Goal: Transaction & Acquisition: Purchase product/service

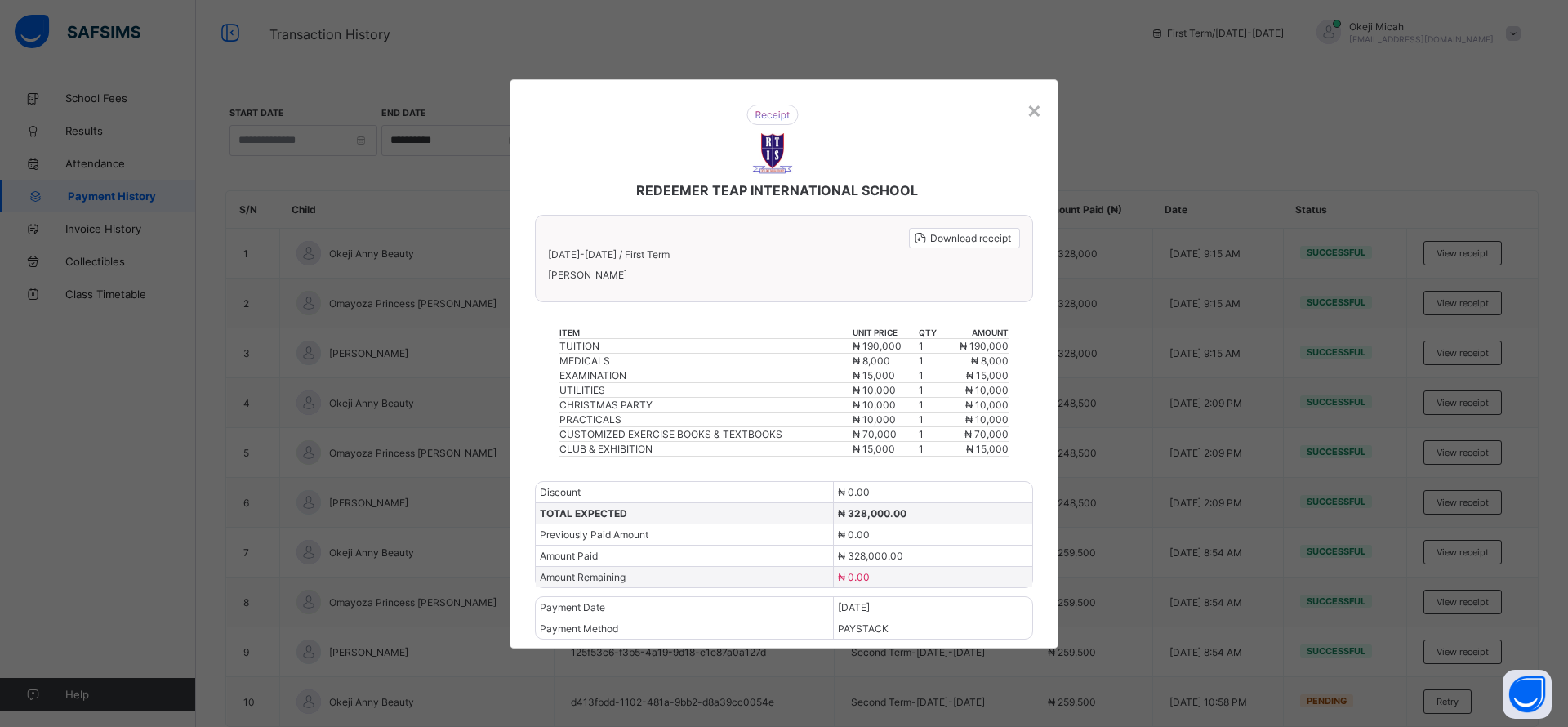
click at [1036, 115] on div "×" at bounding box center [1034, 110] width 16 height 28
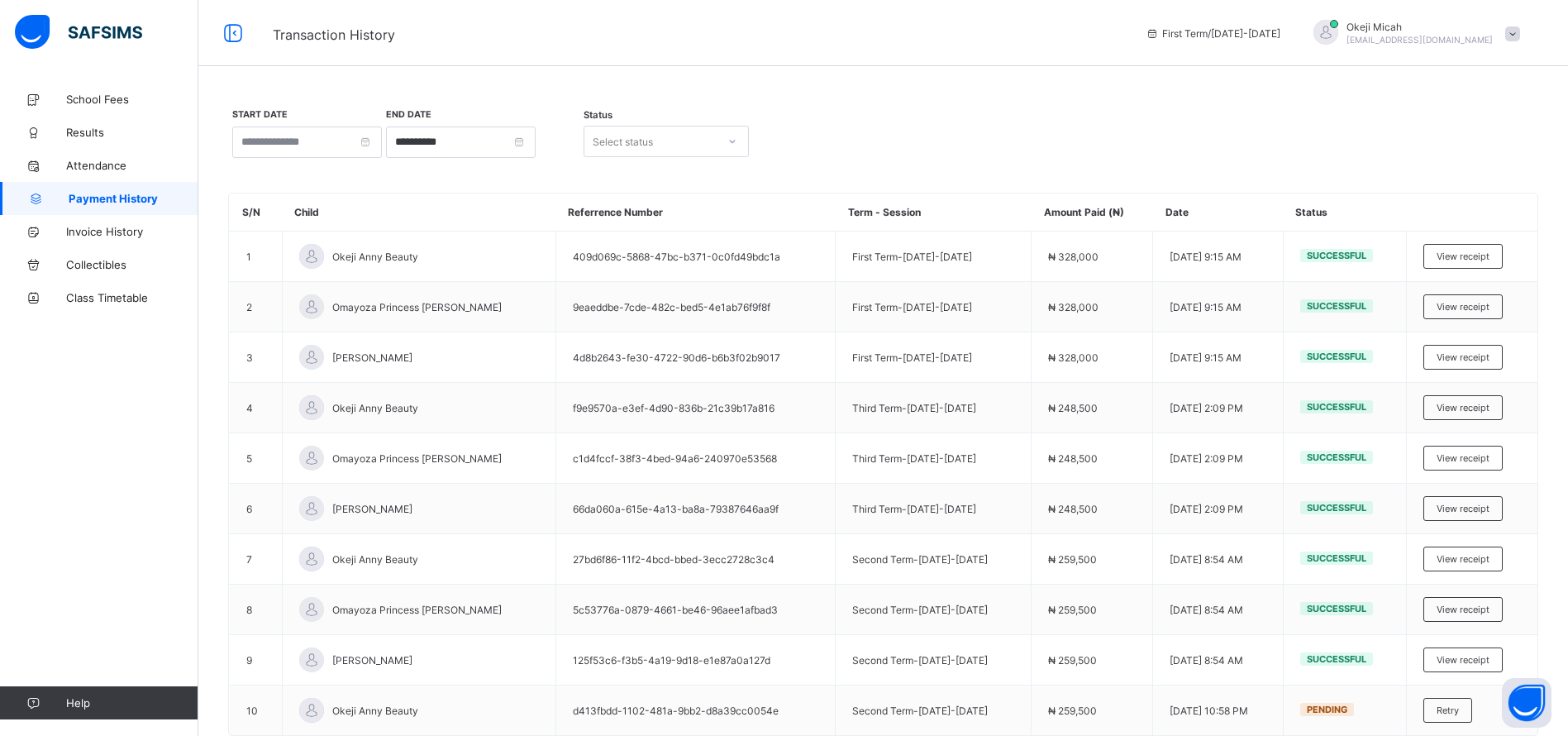
click at [1520, 28] on span at bounding box center [1512, 33] width 15 height 15
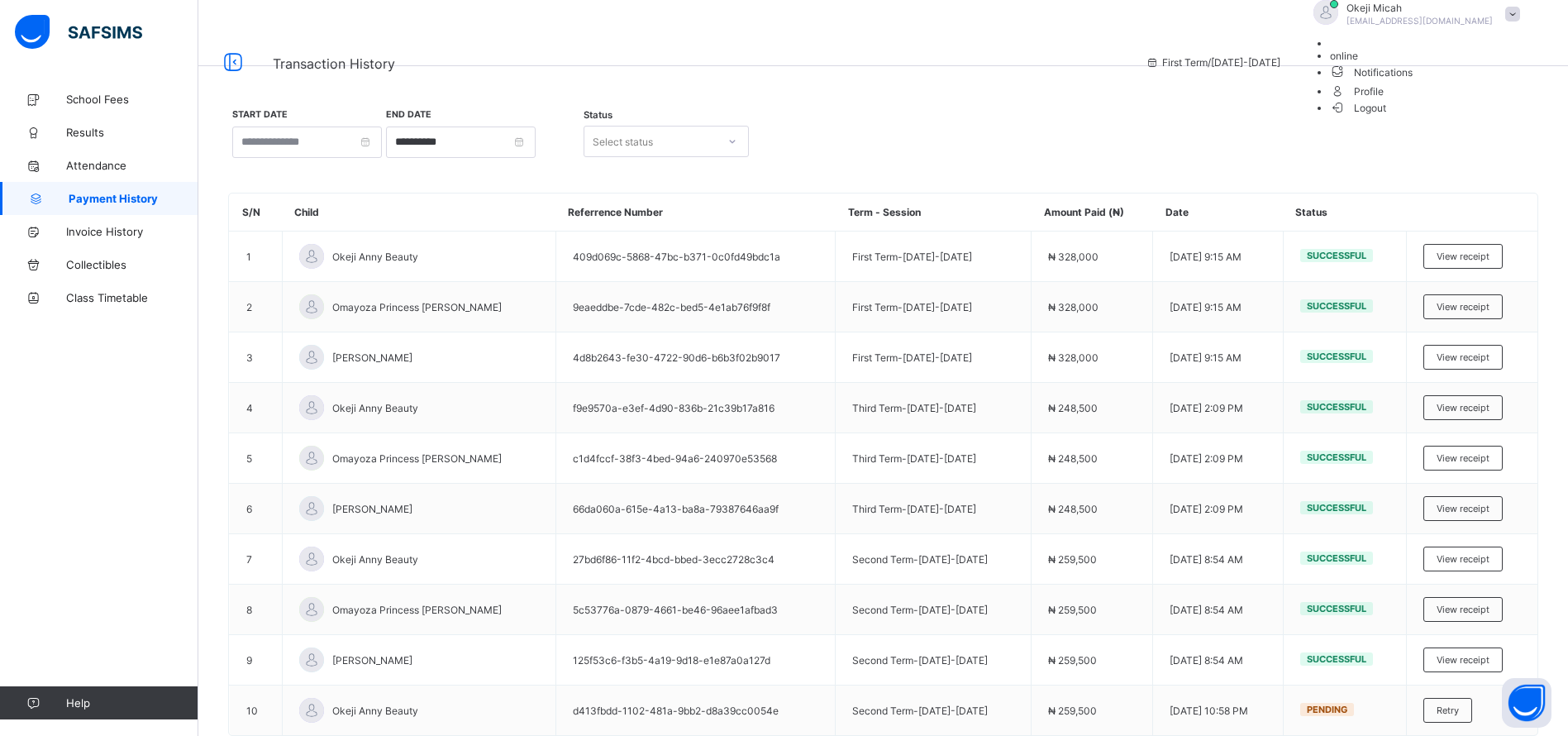
click at [1387, 117] on span "Logout" at bounding box center [1358, 107] width 57 height 17
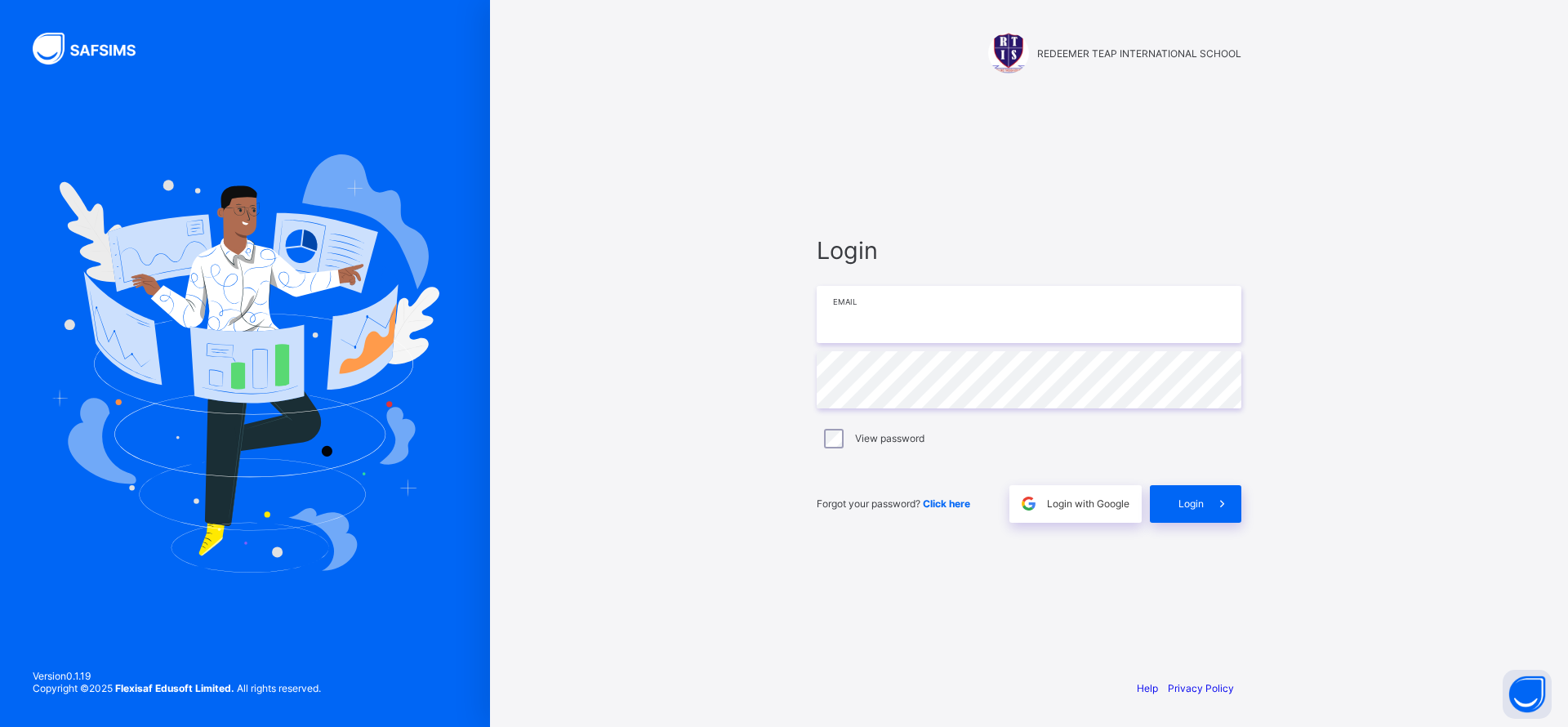
click at [930, 338] on input "email" at bounding box center [1029, 314] width 425 height 57
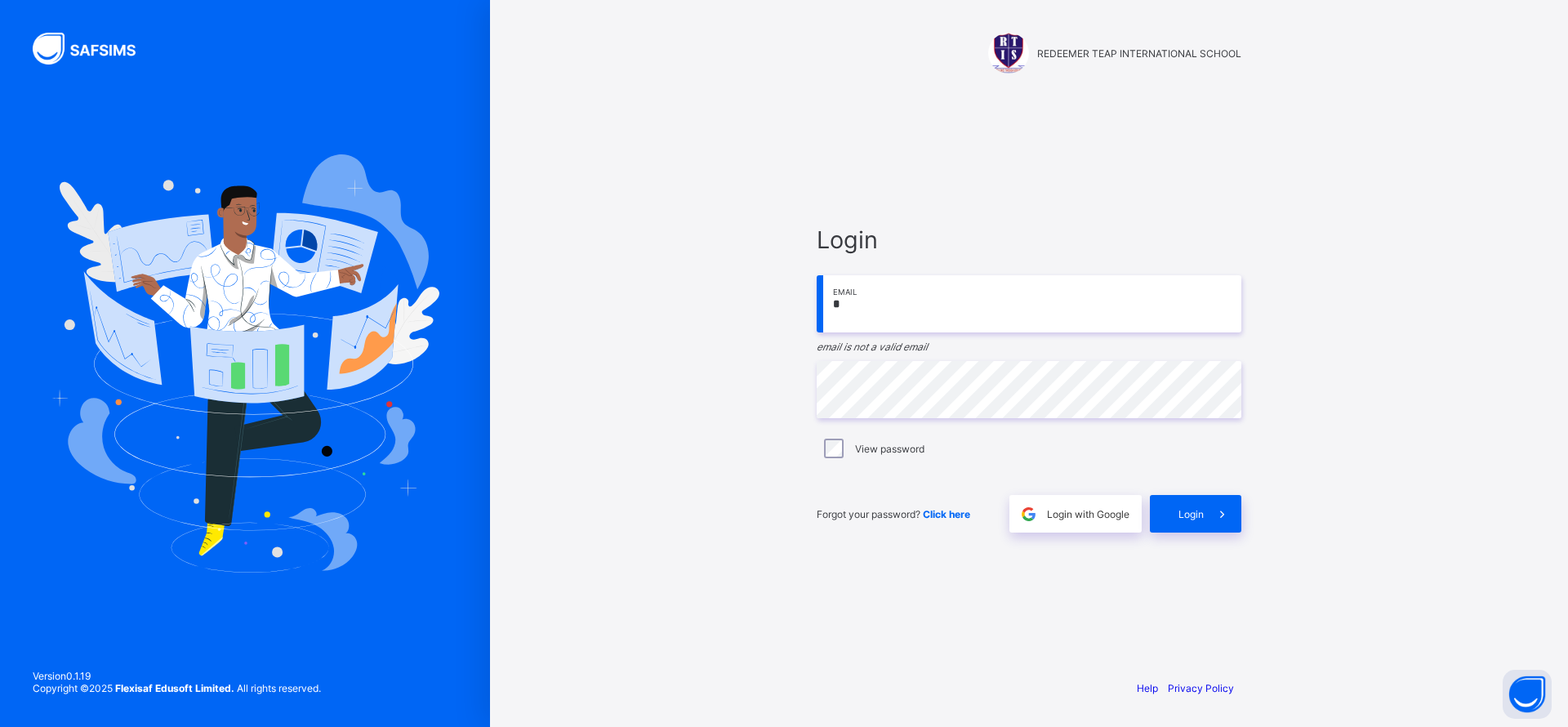
type input "*"
paste input "**********"
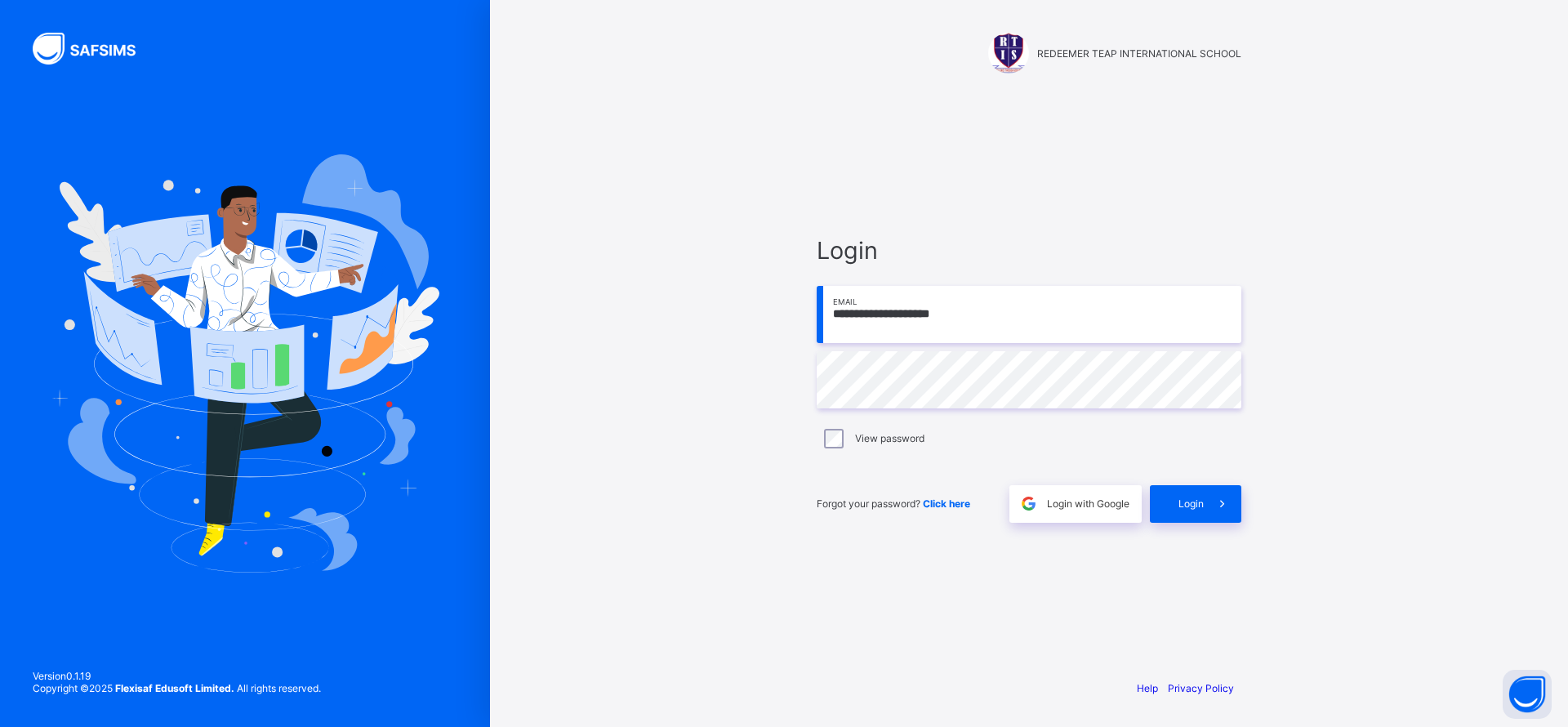
type input "**********"
click at [1189, 508] on span "Login" at bounding box center [1191, 504] width 26 height 12
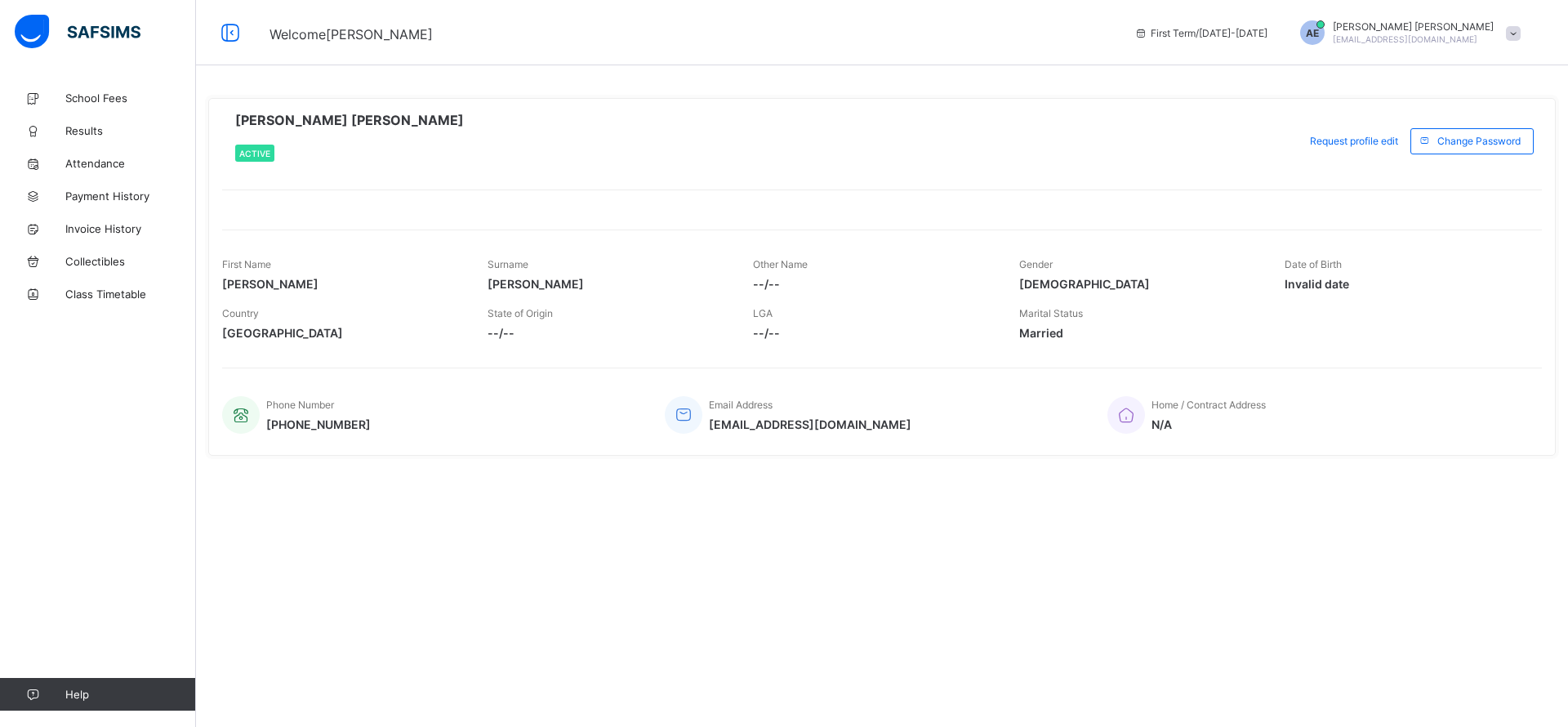
click at [1074, 56] on div "Welcome [PERSON_NAME] First Term / [DATE]-[DATE] AE [PERSON_NAME] [PERSON_NAME]…" at bounding box center [784, 33] width 1568 height 65
click at [85, 99] on span "School Fees" at bounding box center [130, 98] width 130 height 13
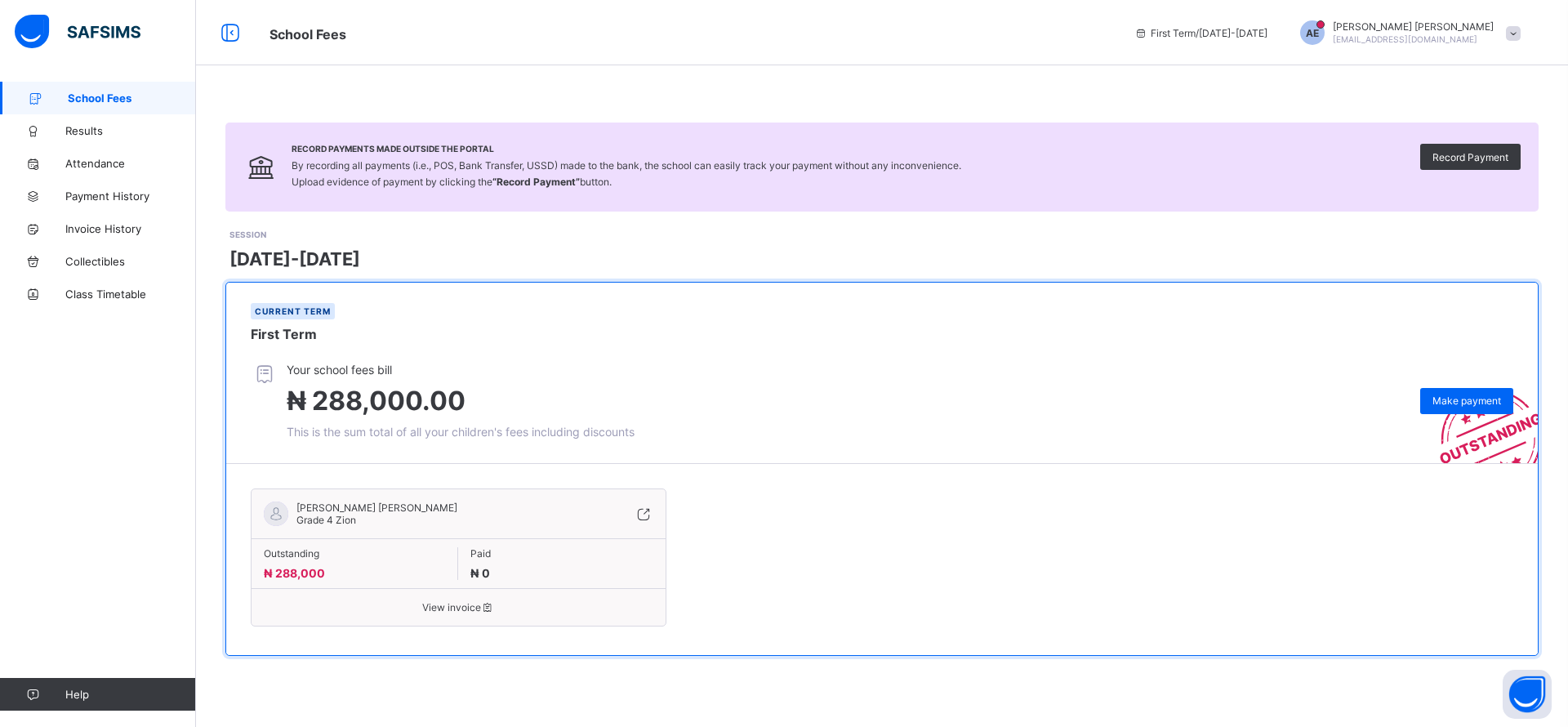
click at [1448, 395] on span "Make payment" at bounding box center [1465, 400] width 68 height 12
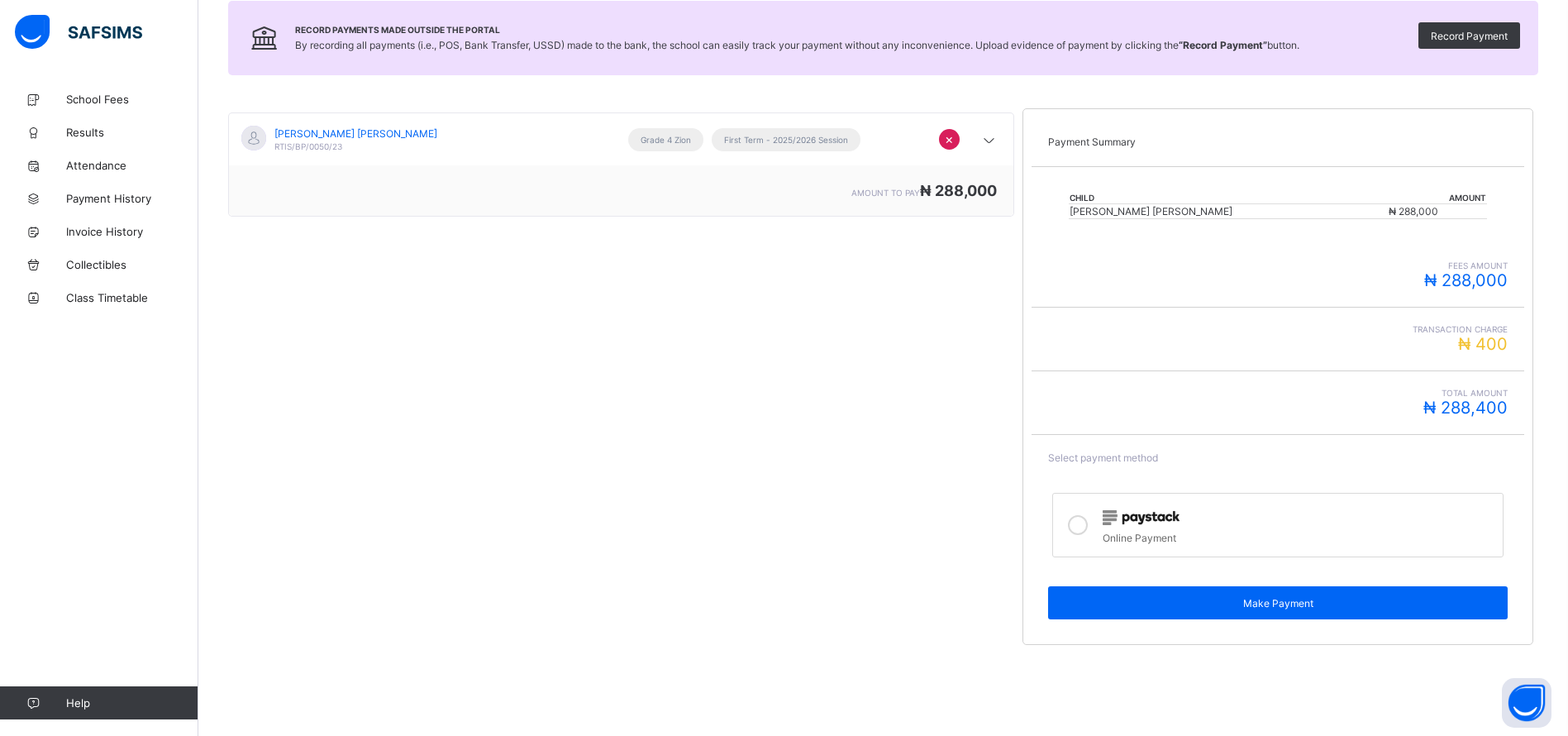
scroll to position [189, 0]
click at [1291, 604] on span "Make Payment" at bounding box center [1277, 603] width 435 height 12
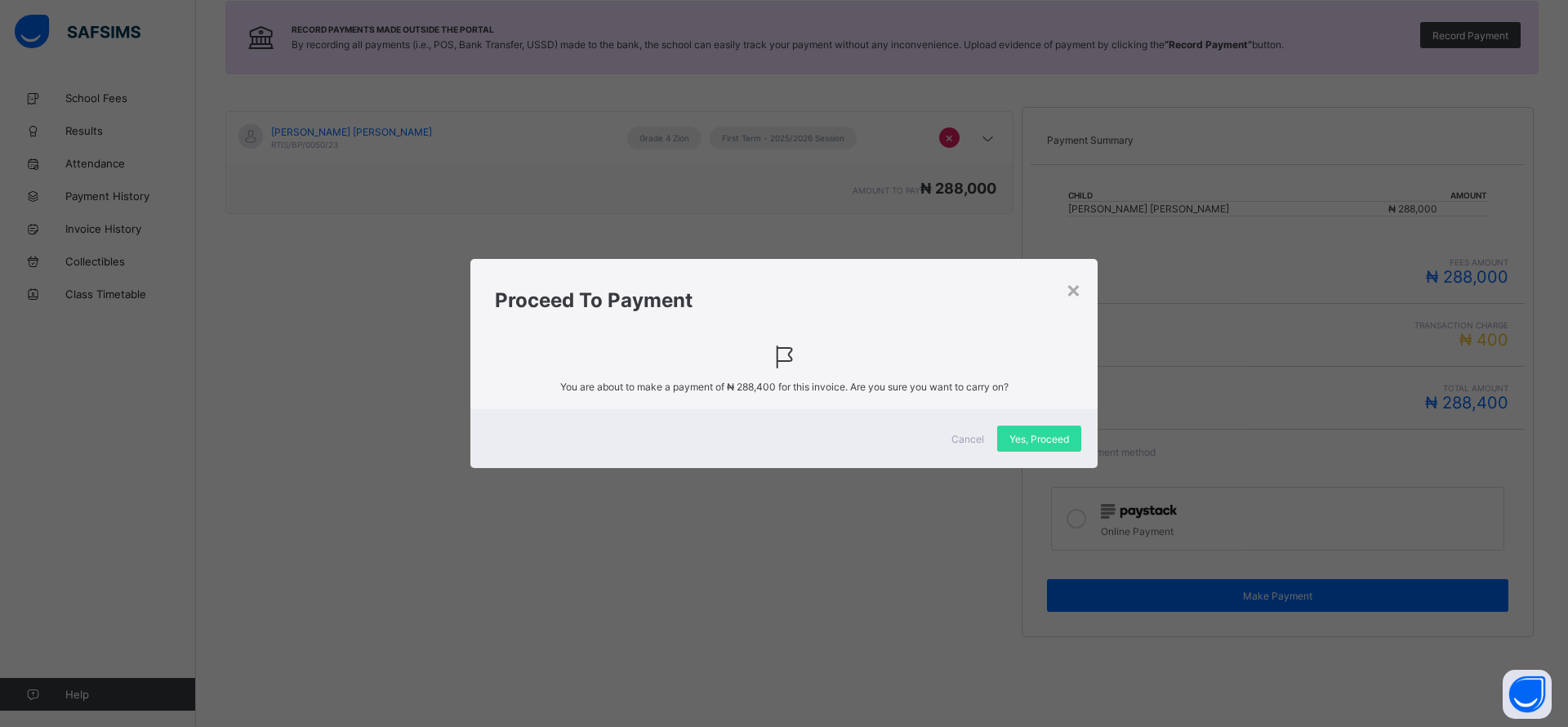
click at [1039, 438] on span "Yes, Proceed" at bounding box center [1039, 439] width 59 height 12
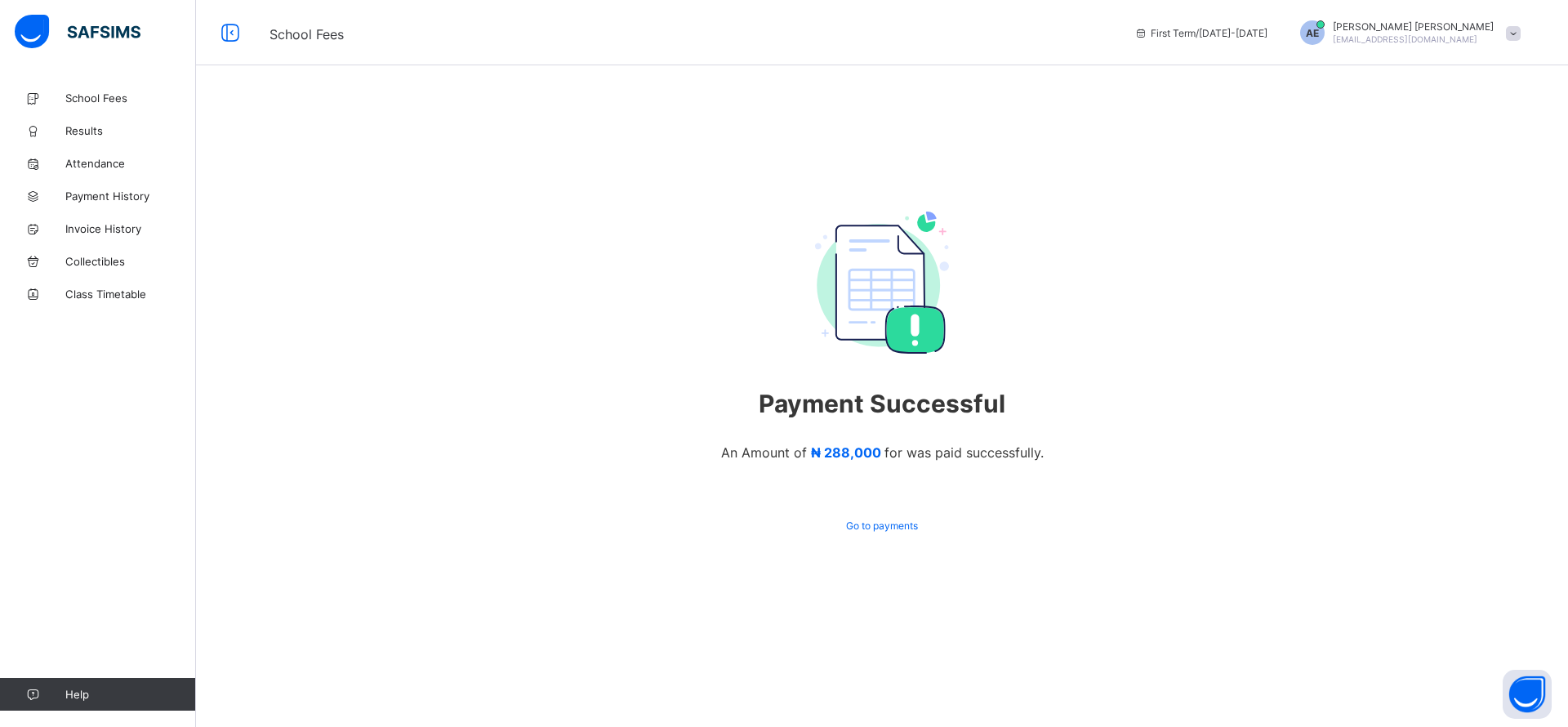
click at [113, 108] on link "School Fees" at bounding box center [98, 98] width 196 height 33
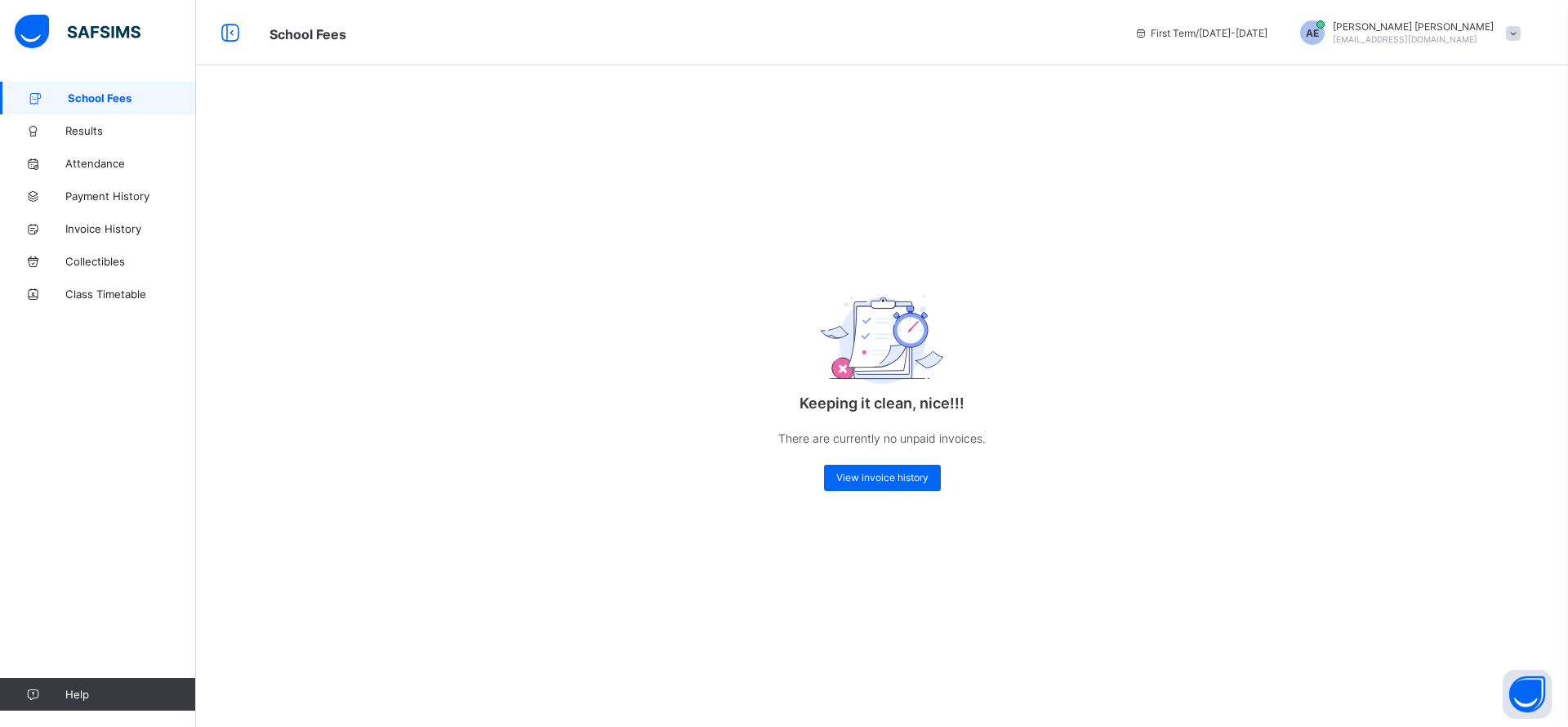
click at [104, 196] on span "Payment History" at bounding box center [130, 196] width 130 height 13
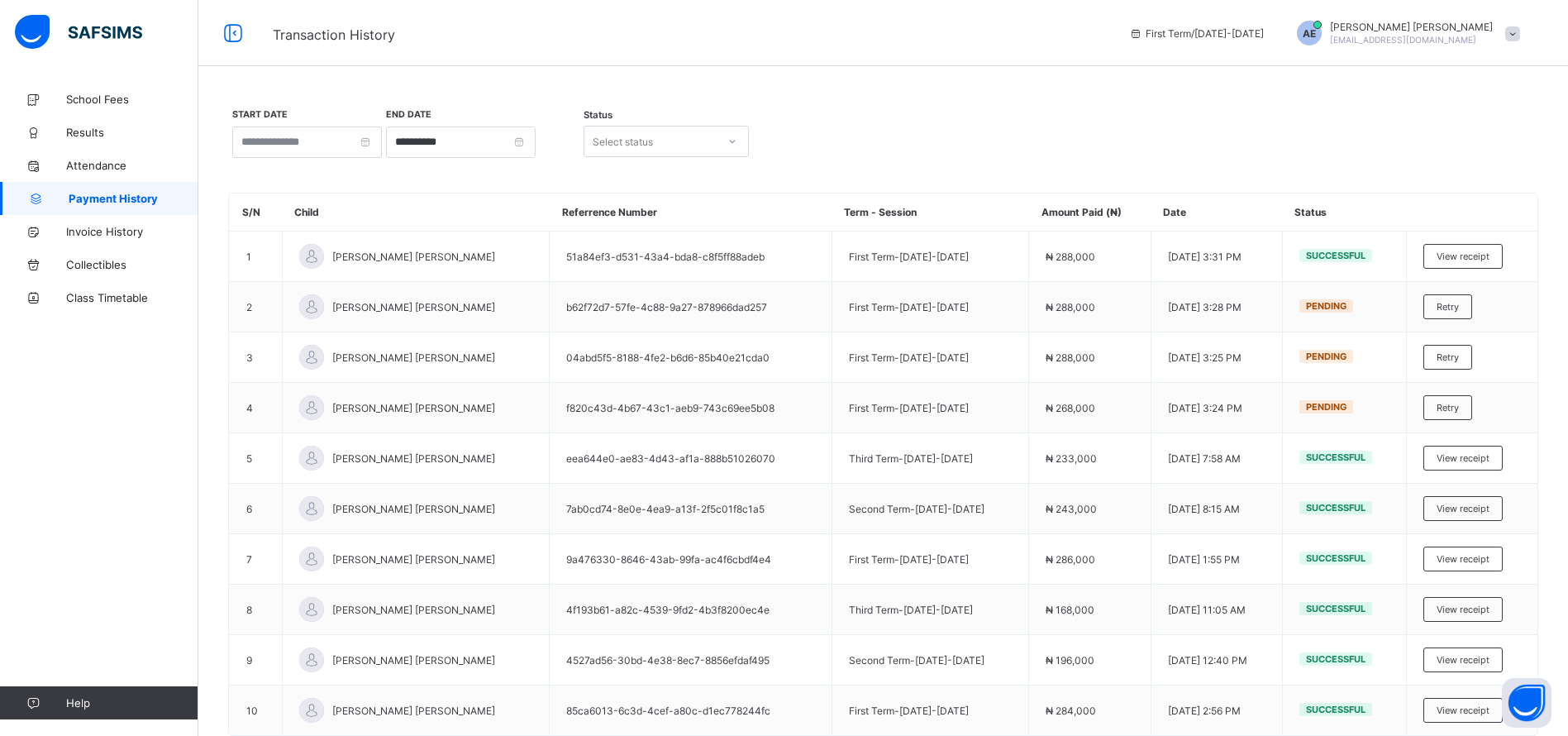
click at [1486, 252] on span "View receipt" at bounding box center [1462, 257] width 53 height 12
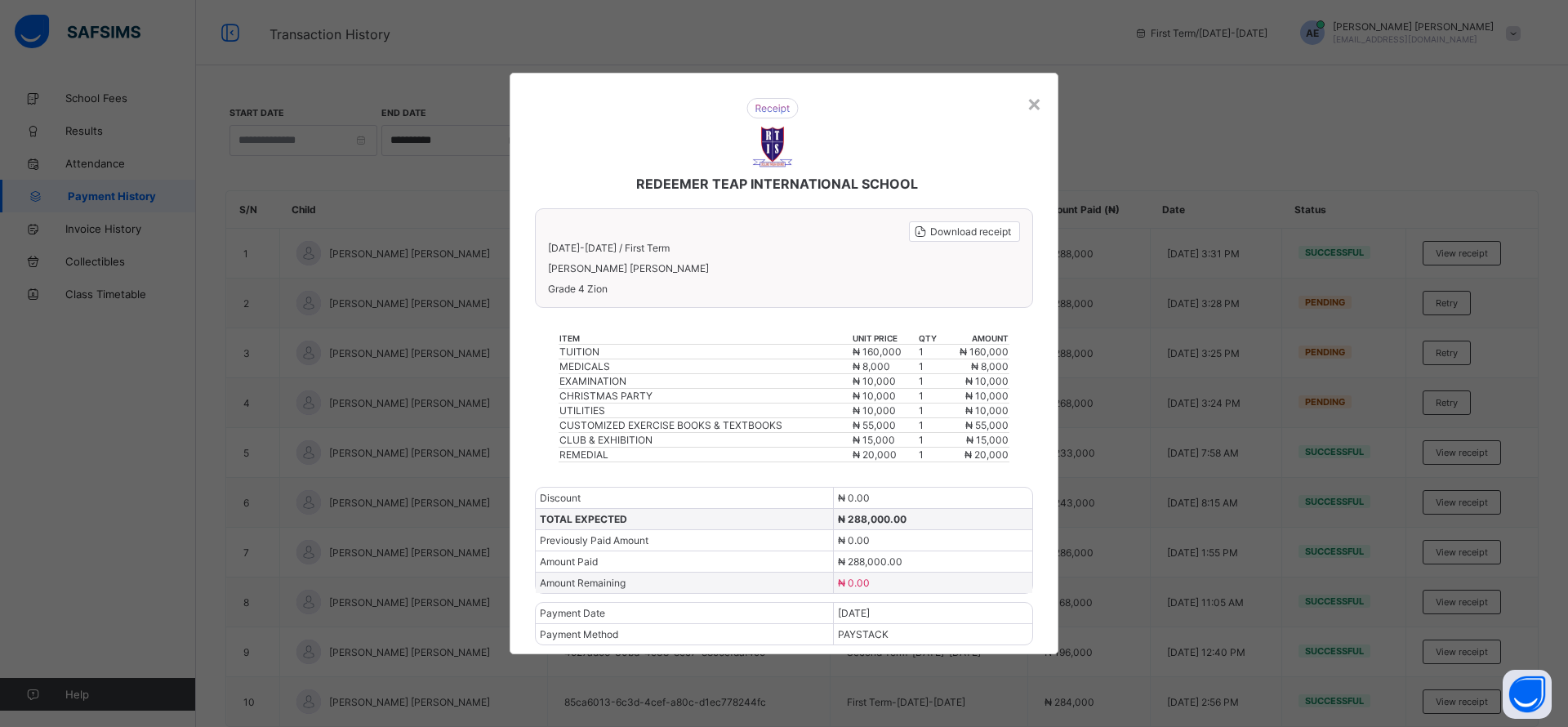
click at [955, 233] on span "Download receipt" at bounding box center [971, 231] width 81 height 12
click at [956, 228] on span "Download receipt" at bounding box center [971, 231] width 81 height 12
click at [1037, 106] on div "×" at bounding box center [1034, 103] width 16 height 28
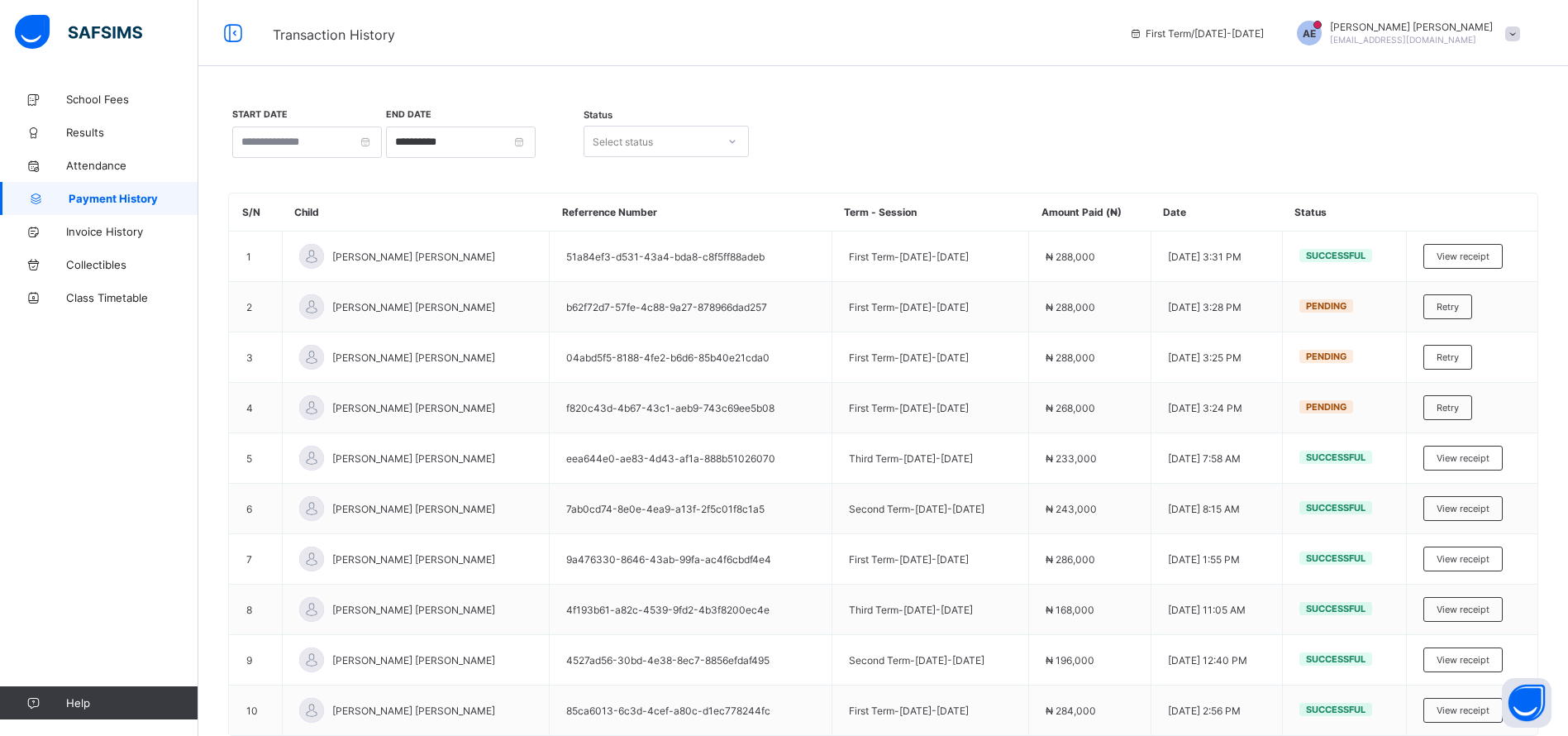
click at [1520, 33] on span at bounding box center [1512, 33] width 15 height 15
click at [1483, 163] on span "Logout" at bounding box center [1465, 161] width 109 height 19
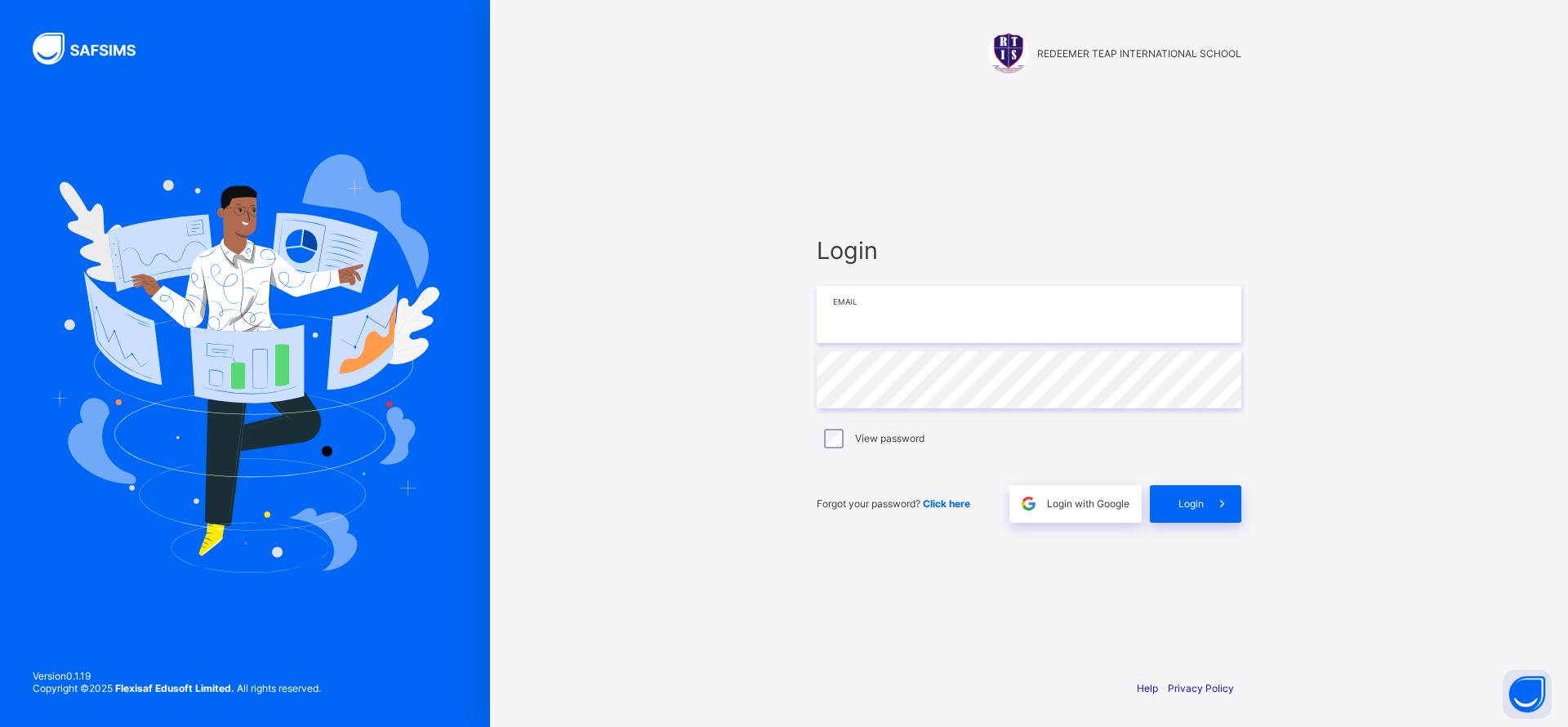
click at [1054, 300] on input "email" at bounding box center [1029, 314] width 425 height 57
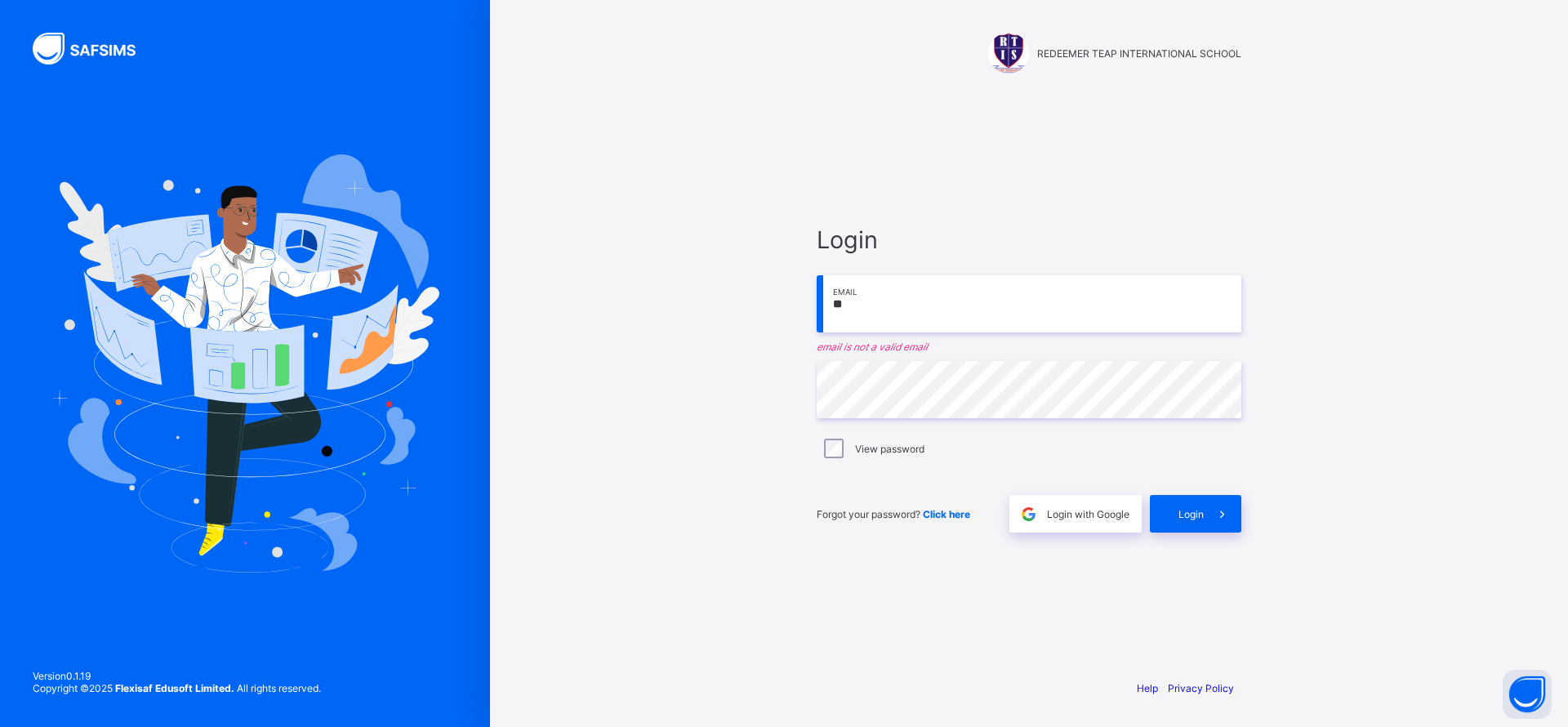
type input "*"
paste input "**********"
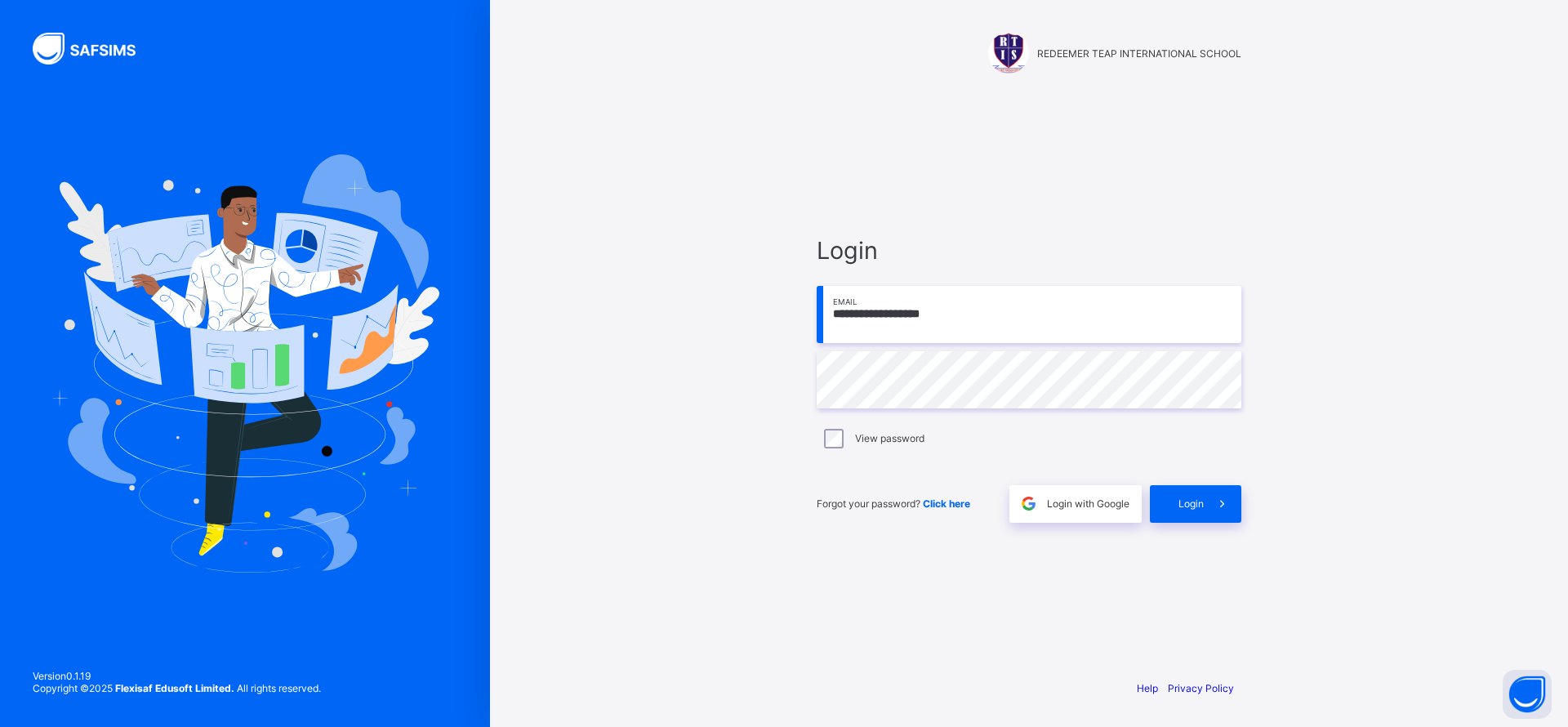
click at [857, 311] on input "**********" at bounding box center [1029, 314] width 425 height 57
type input "**********"
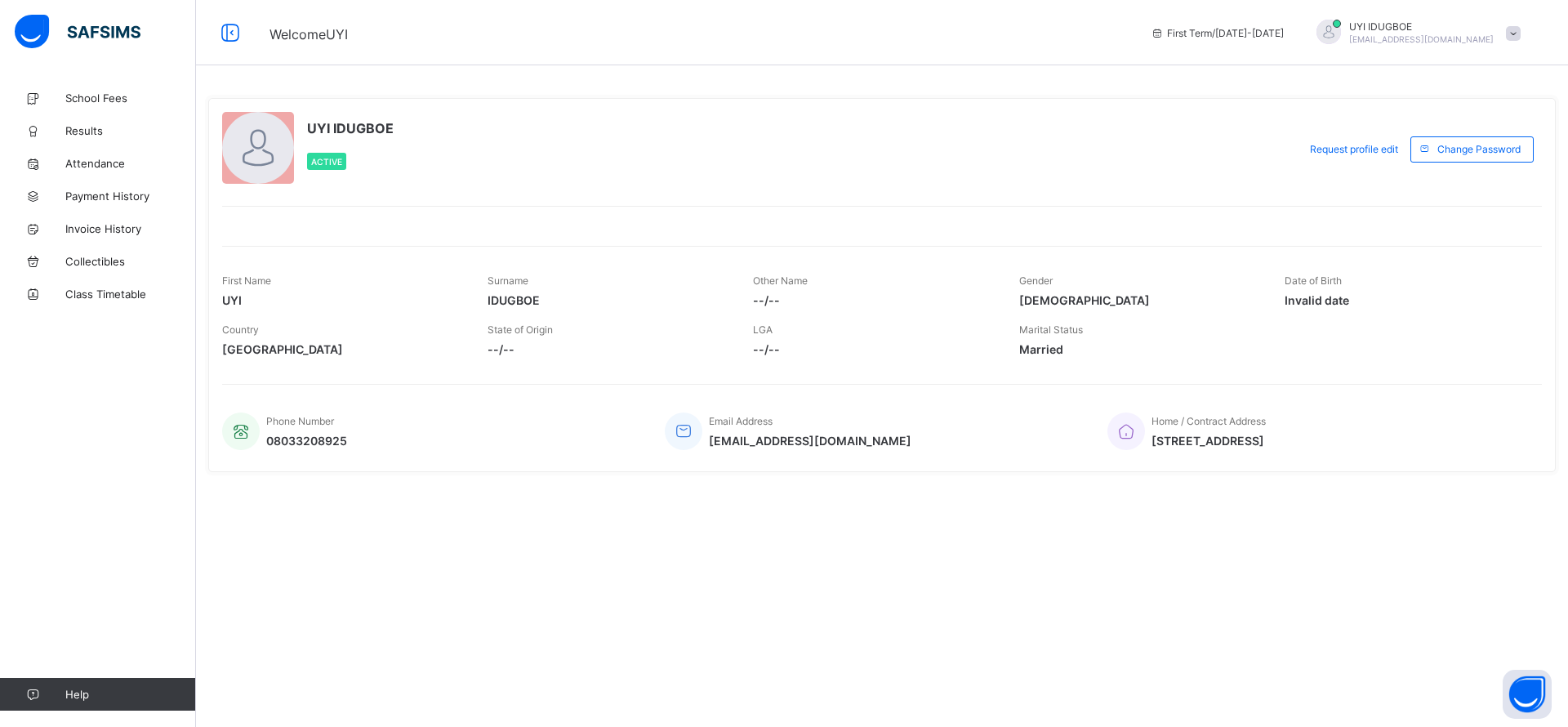
click at [103, 95] on span "School Fees" at bounding box center [130, 98] width 130 height 13
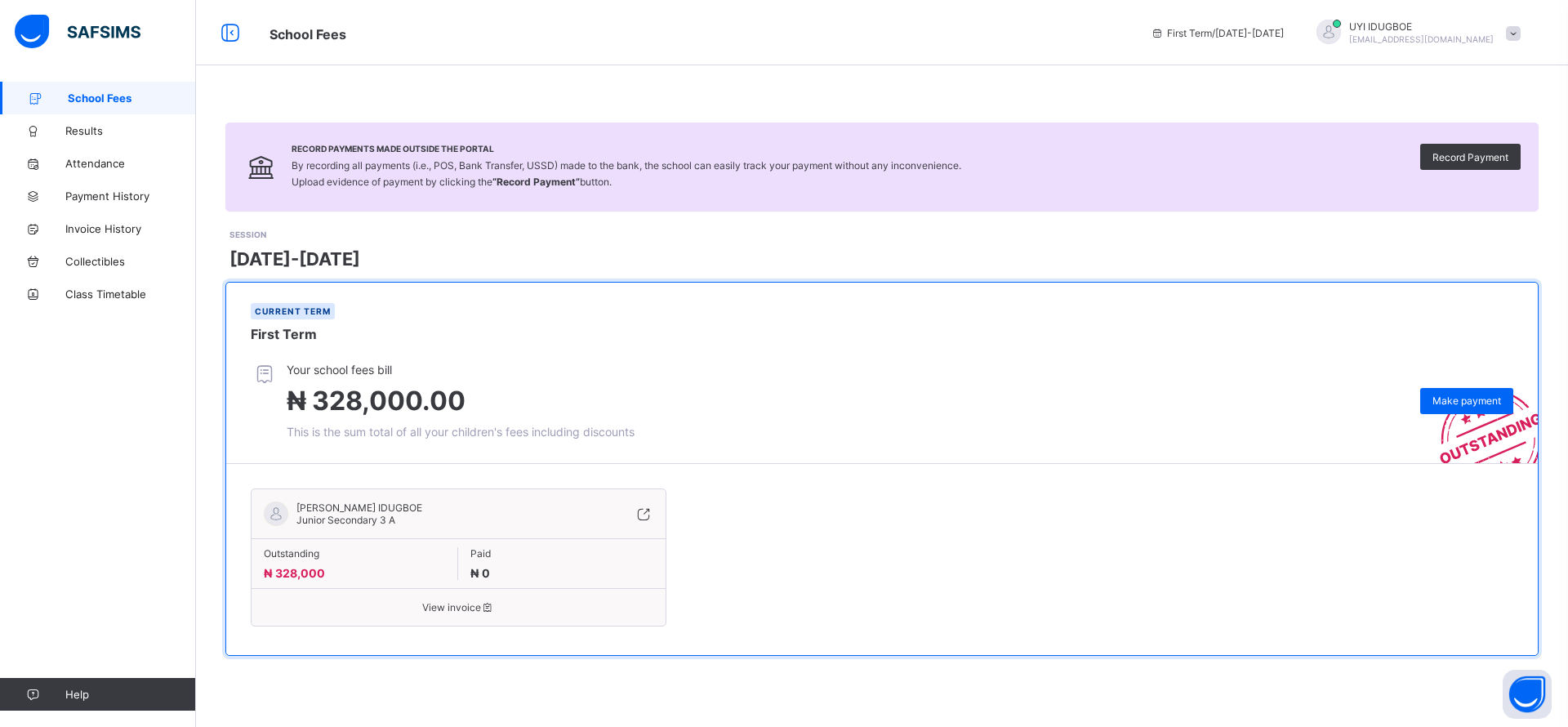
click at [1454, 402] on span "Make payment" at bounding box center [1465, 400] width 68 height 12
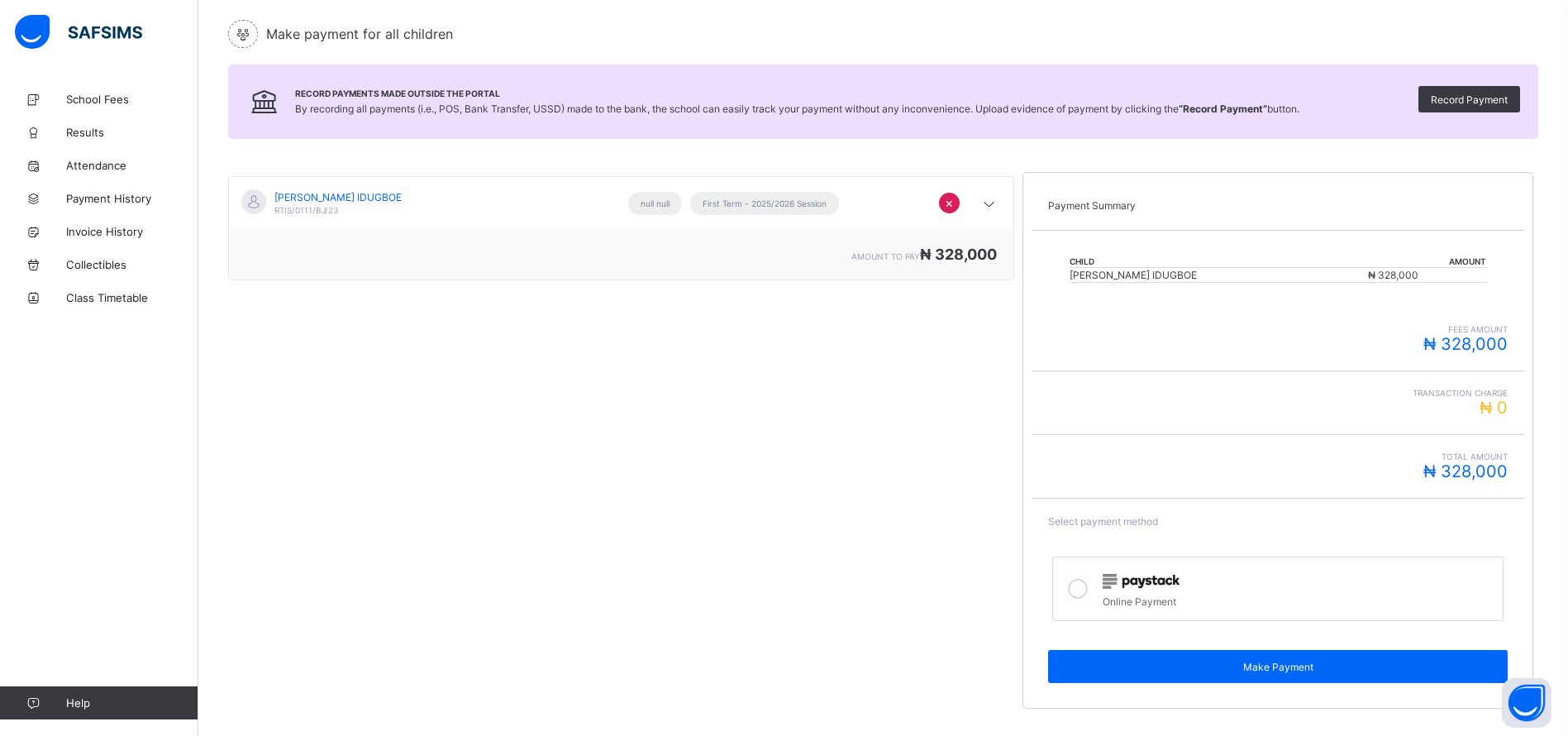
scroll to position [189, 0]
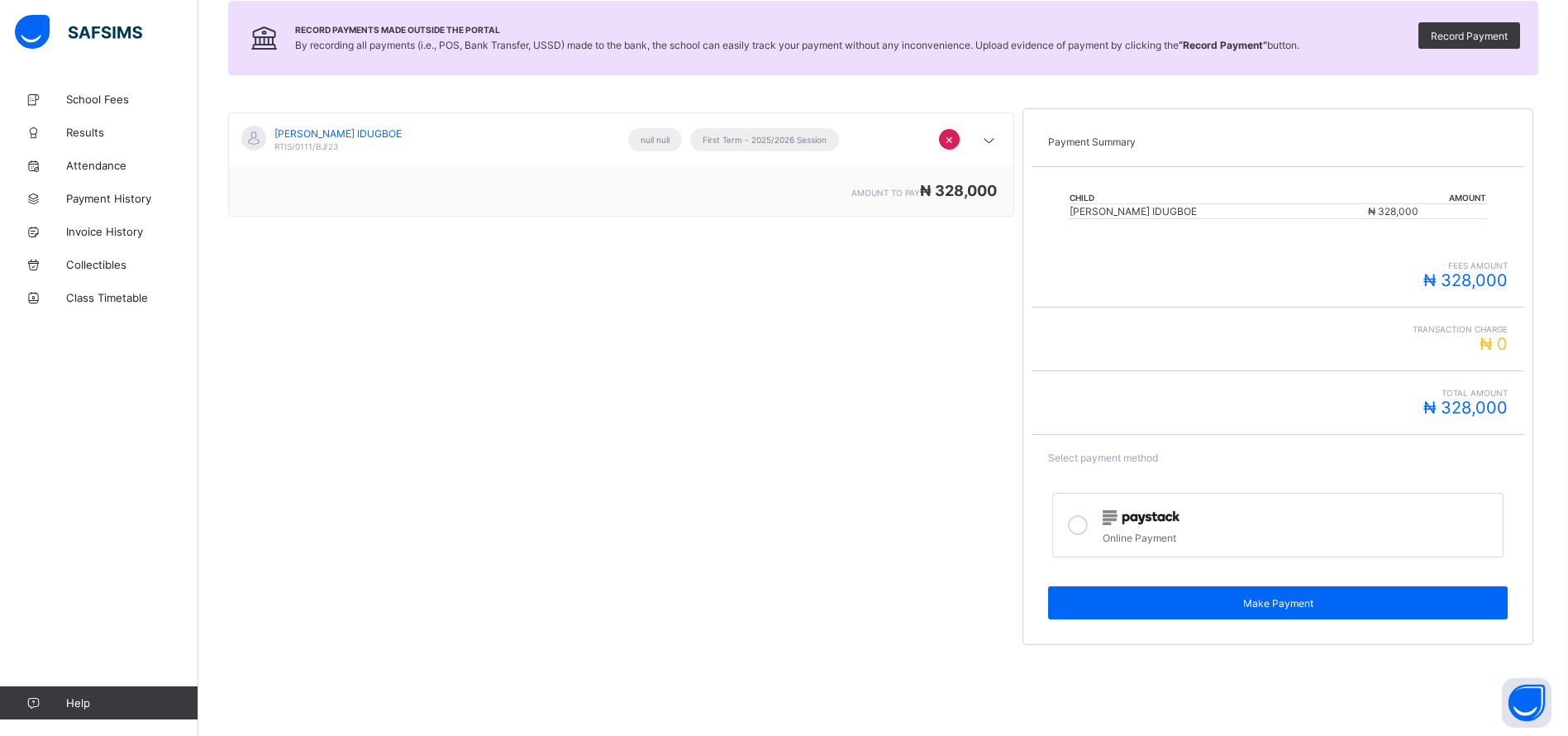
click at [1143, 528] on div "Online Payment" at bounding box center [1298, 536] width 392 height 17
click at [1316, 611] on div "Make Payment" at bounding box center [1278, 602] width 460 height 33
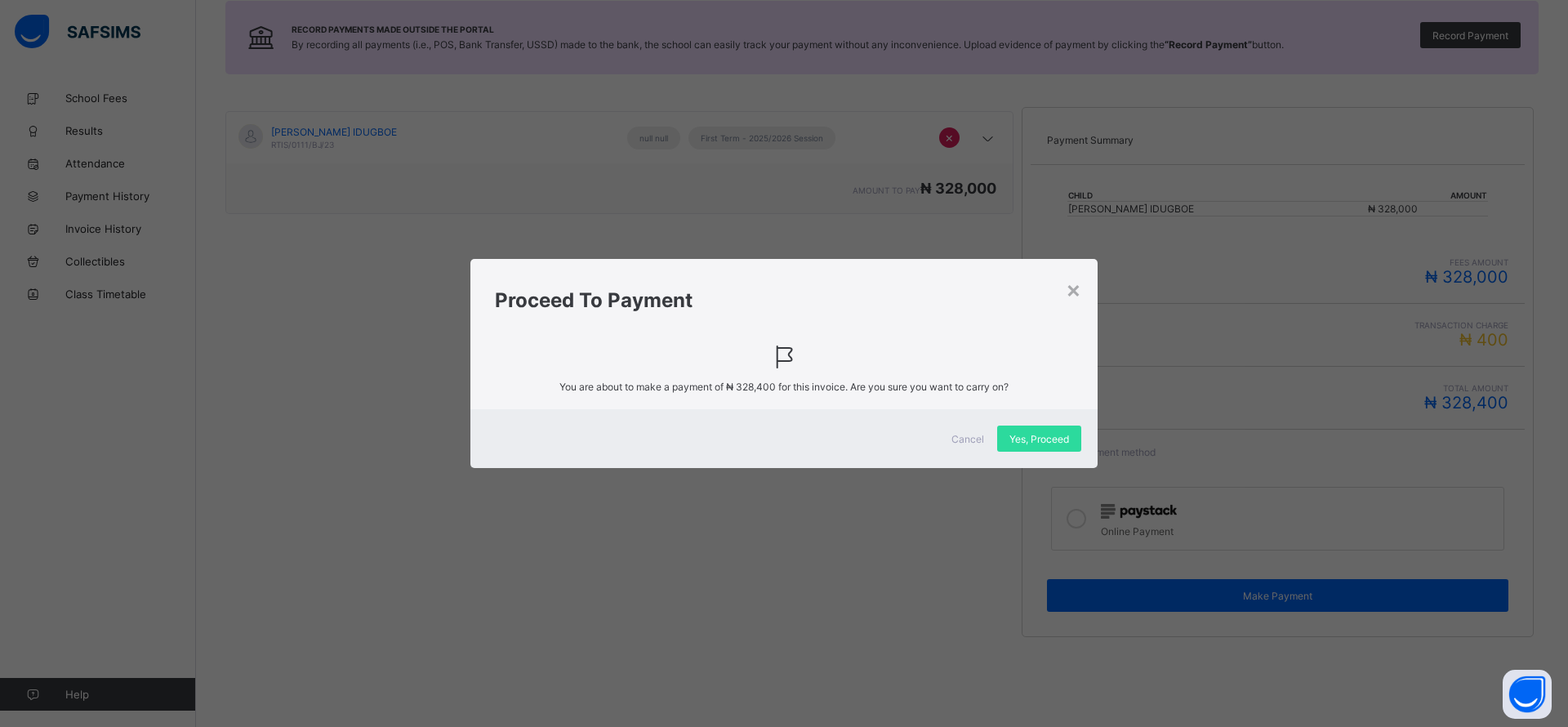
click at [1031, 438] on span "Yes, Proceed" at bounding box center [1039, 439] width 59 height 12
